Goal: Task Accomplishment & Management: Use online tool/utility

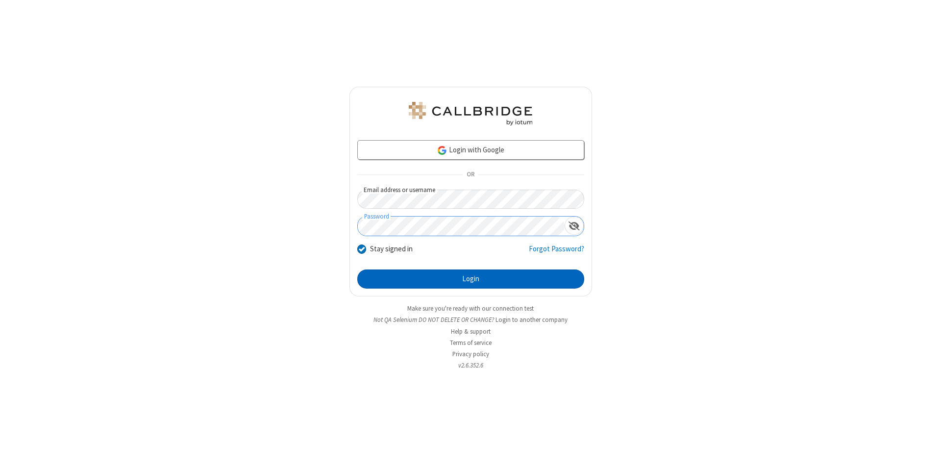
click at [470, 279] on button "Login" at bounding box center [470, 280] width 227 height 20
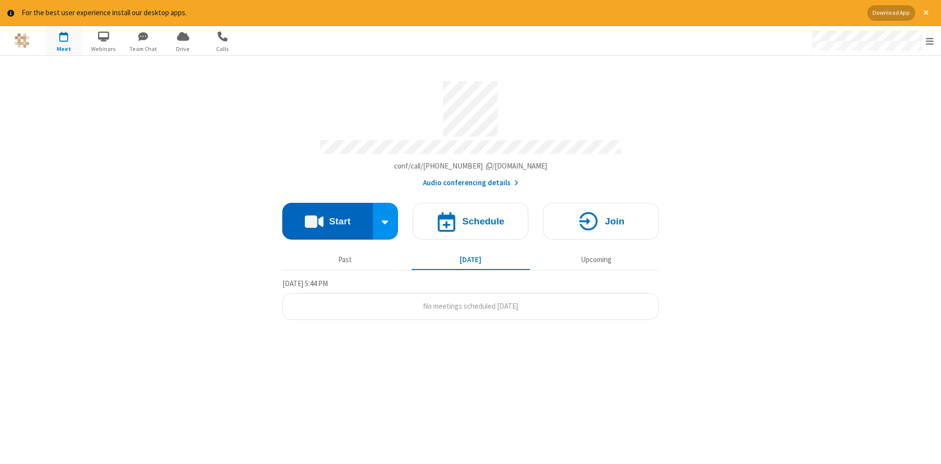
click at [327, 218] on button "Start" at bounding box center [327, 221] width 91 height 37
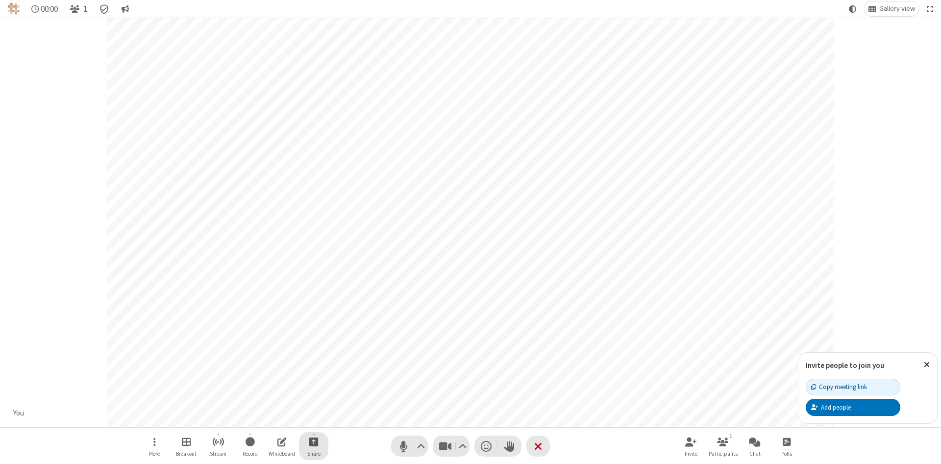
click at [313, 442] on span "Start sharing" at bounding box center [313, 442] width 9 height 12
click at [274, 418] on span "Share my screen" at bounding box center [274, 419] width 11 height 8
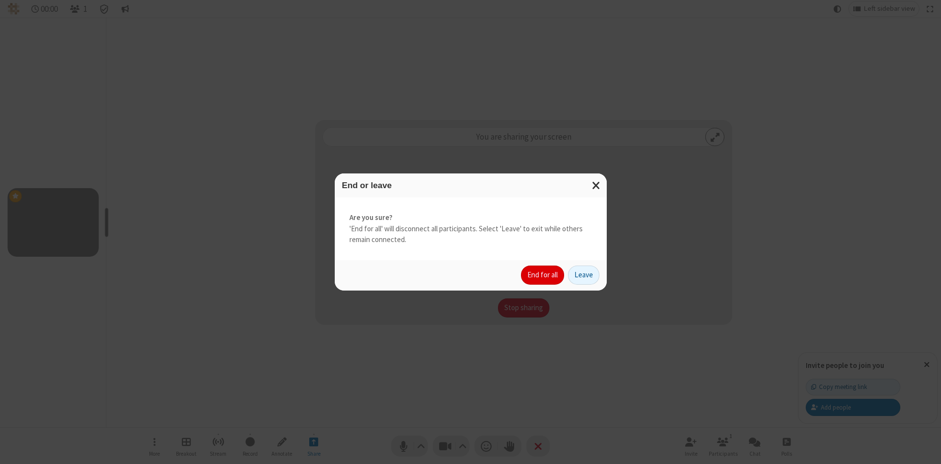
click at [543, 275] on button "End for all" at bounding box center [542, 276] width 43 height 20
